Goal: Information Seeking & Learning: Find specific fact

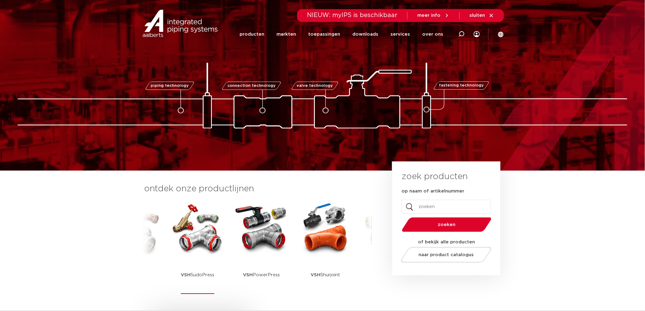
click at [212, 226] on img at bounding box center [197, 228] width 55 height 55
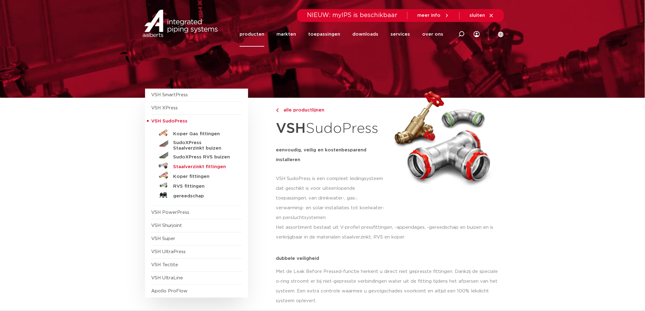
click at [190, 164] on h5 "Staalverzinkt fittingen" at bounding box center [203, 166] width 60 height 5
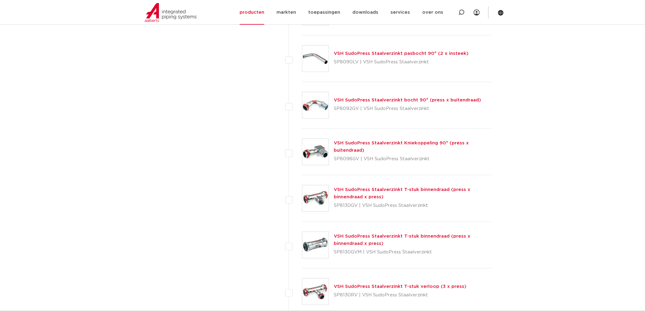
scroll to position [575, 0]
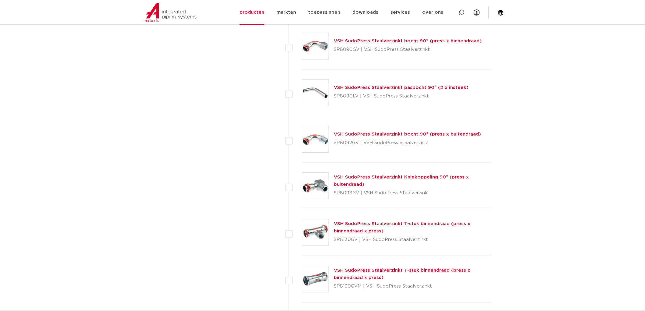
click at [360, 177] on link "VSH SudoPress Staalverzinkt Kniekoppeling 90° (press x buitendraad)" at bounding box center [401, 181] width 135 height 12
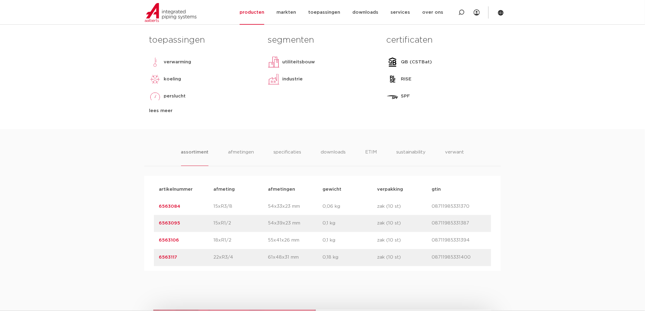
scroll to position [339, 0]
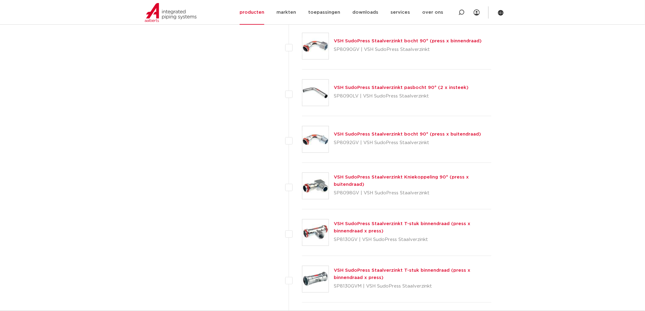
click at [353, 134] on link "VSH SudoPress Staalverzinkt bocht 90° (press x buitendraad)" at bounding box center [407, 134] width 147 height 5
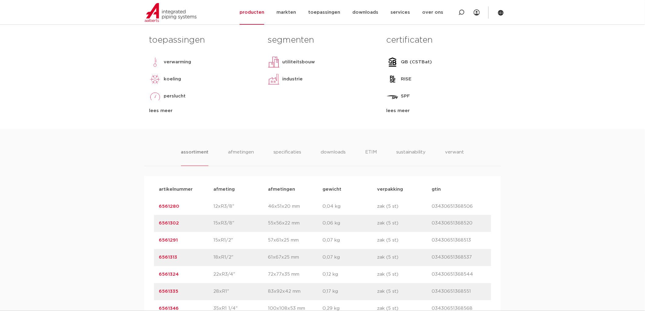
scroll to position [406, 0]
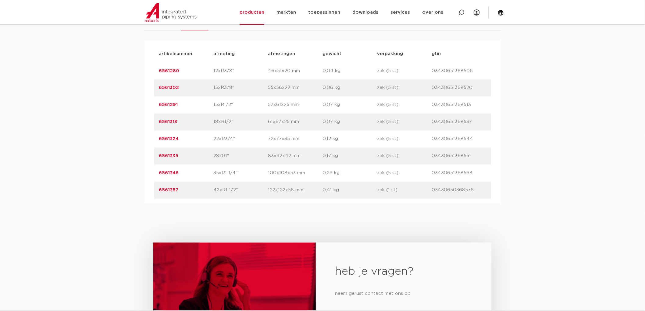
click at [162, 156] on link "6561335" at bounding box center [169, 156] width 20 height 5
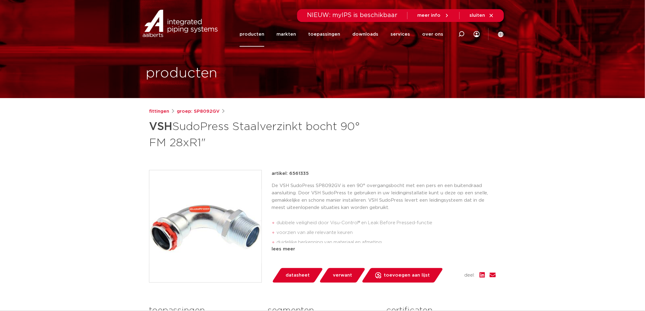
drag, startPoint x: 288, startPoint y: 172, endPoint x: 311, endPoint y: 173, distance: 22.9
click at [311, 173] on div "artikel: 6561335" at bounding box center [384, 173] width 224 height 7
copy p "6561335"
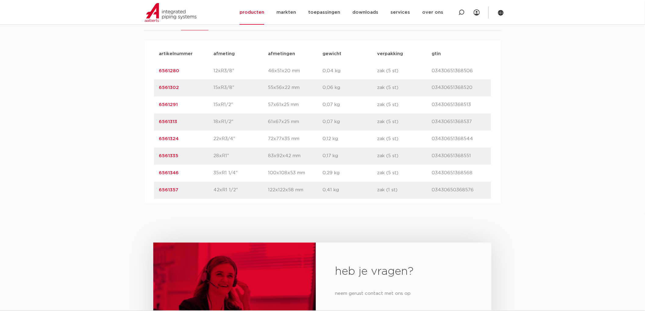
scroll to position [305, 0]
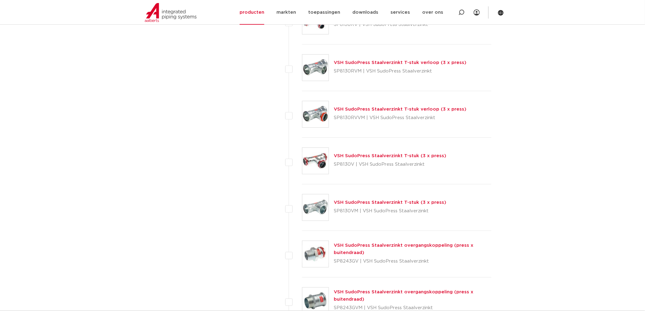
scroll to position [1016, 0]
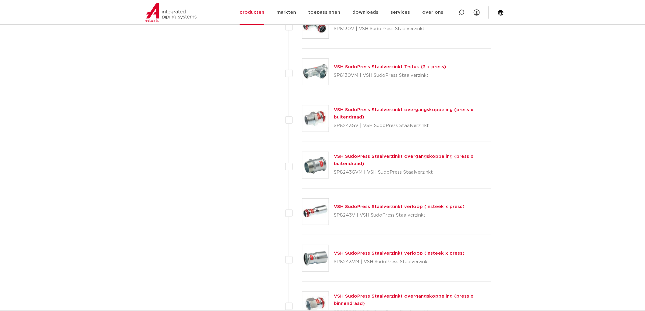
click at [377, 207] on link "VSH SudoPress Staalverzinkt verloop (insteek x press)" at bounding box center [399, 207] width 131 height 5
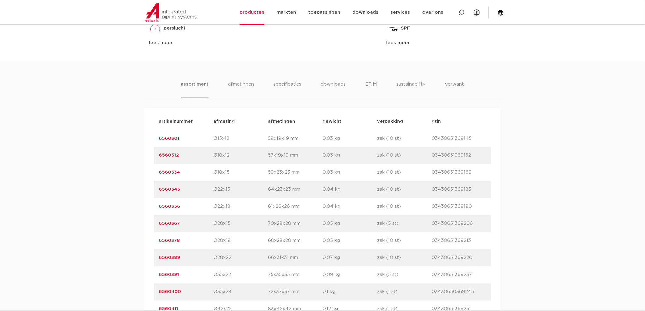
scroll to position [372, 0]
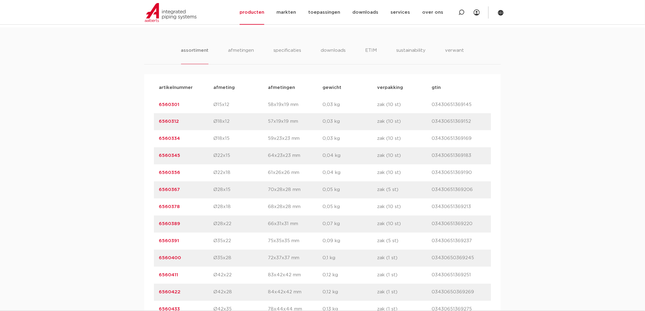
click at [169, 223] on link "6560389" at bounding box center [169, 224] width 21 height 5
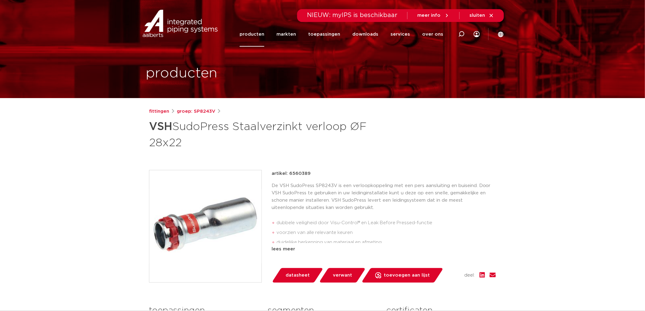
click at [301, 176] on p "artikel: 6560389" at bounding box center [291, 173] width 39 height 7
drag, startPoint x: 301, startPoint y: 176, endPoint x: 301, endPoint y: 173, distance: 3.1
click at [301, 176] on p "artikel: 6560389" at bounding box center [291, 173] width 39 height 7
click at [301, 173] on p "artikel: 6560389" at bounding box center [291, 173] width 39 height 7
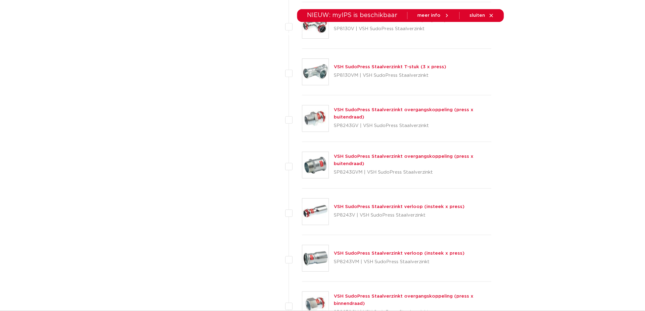
click at [394, 109] on link "VSH SudoPress Staalverzinkt overgangskoppeling (press x buitendraad)" at bounding box center [404, 114] width 140 height 12
